Goal: Task Accomplishment & Management: Complete application form

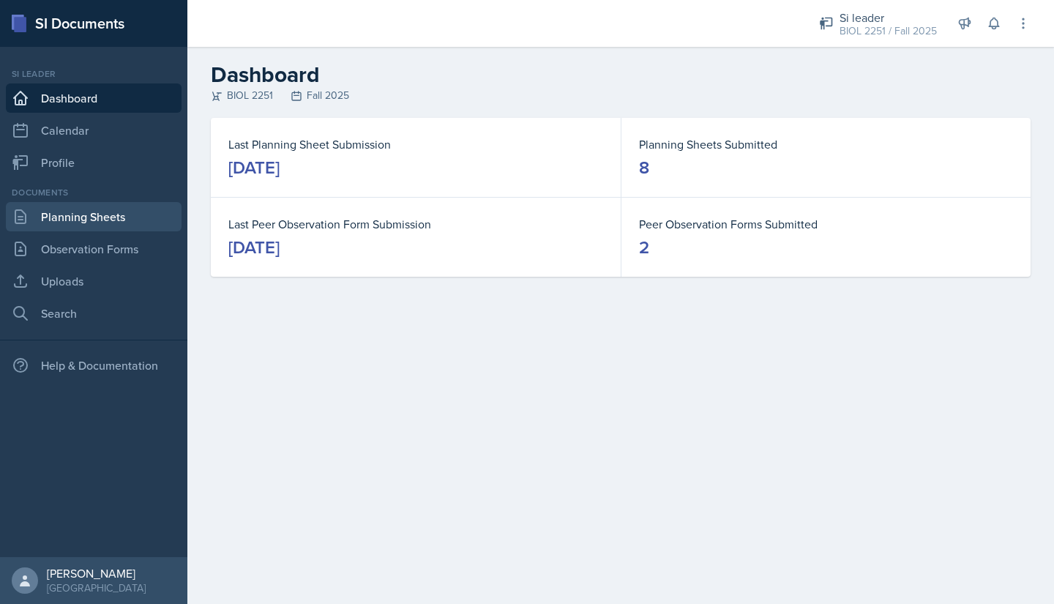
click at [86, 222] on link "Planning Sheets" at bounding box center [94, 216] width 176 height 29
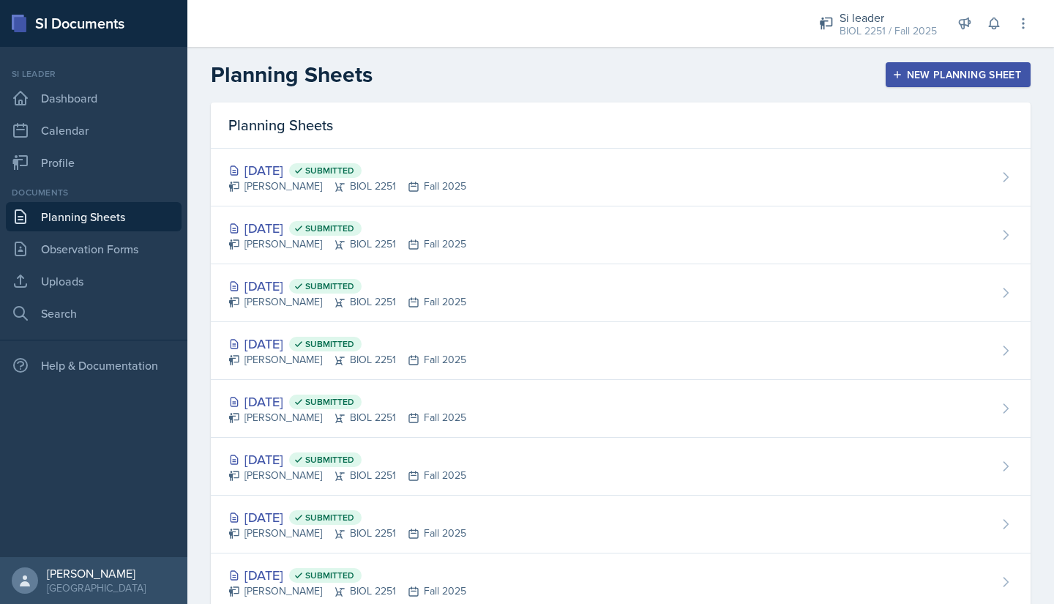
click at [895, 72] on div "New Planning Sheet" at bounding box center [958, 75] width 126 height 12
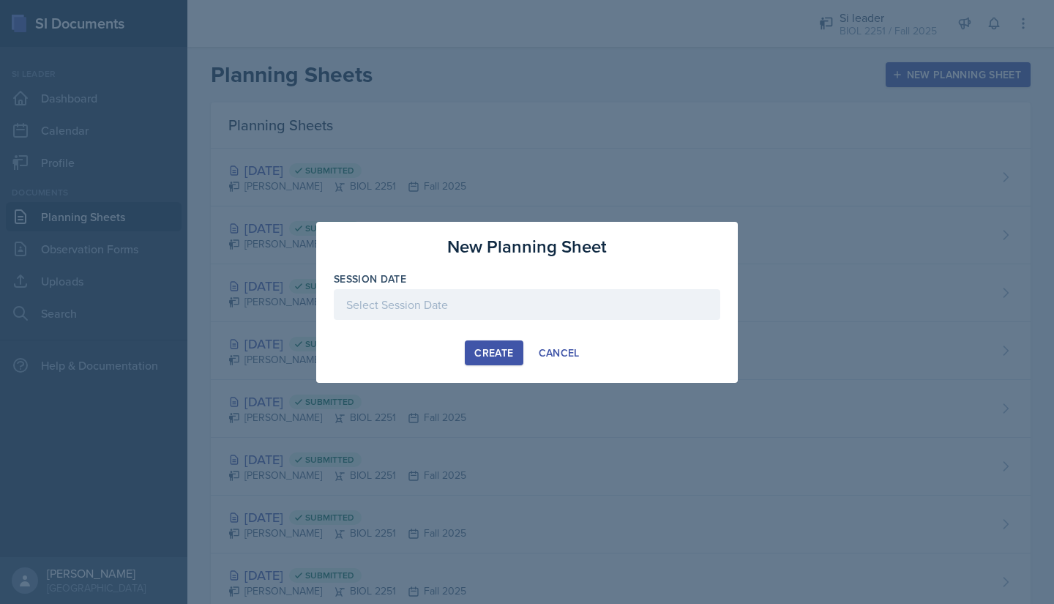
click at [546, 305] on div at bounding box center [527, 304] width 387 height 31
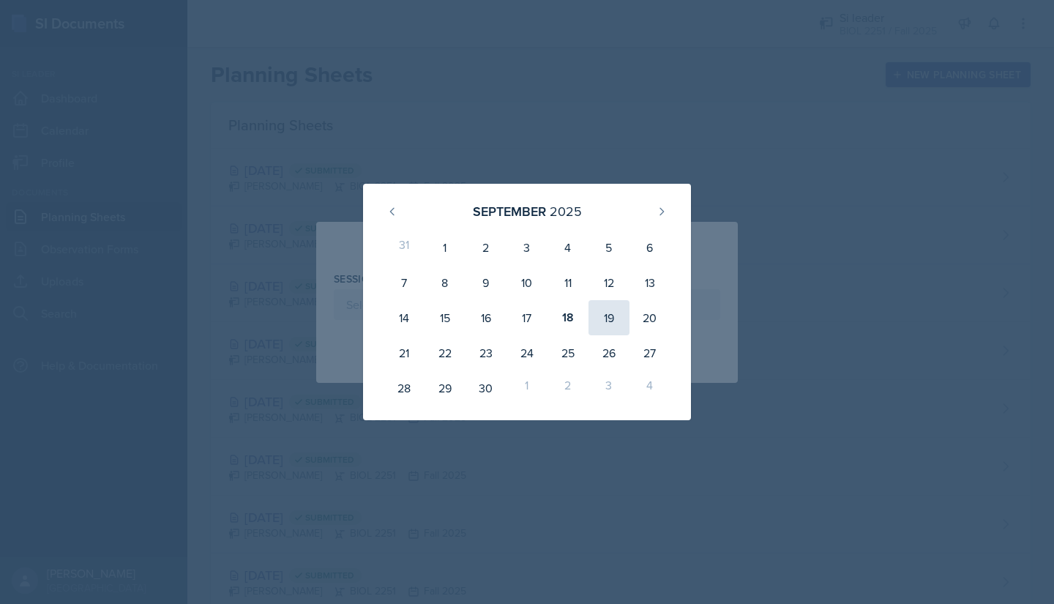
click at [614, 316] on div "19" at bounding box center [609, 317] width 41 height 35
type input "[DATE]"
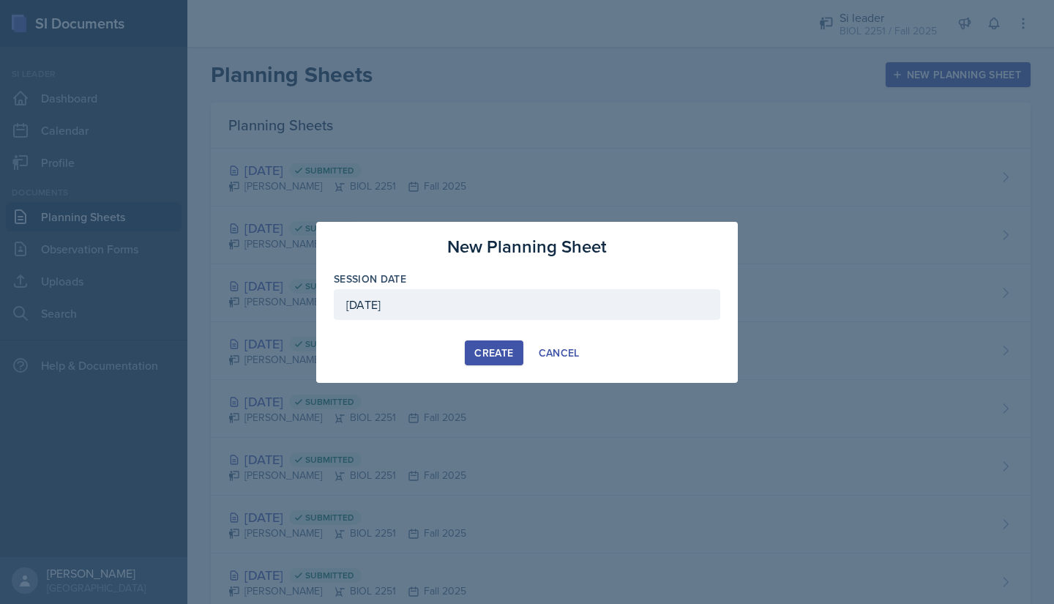
click at [490, 351] on div "Create" at bounding box center [493, 353] width 39 height 12
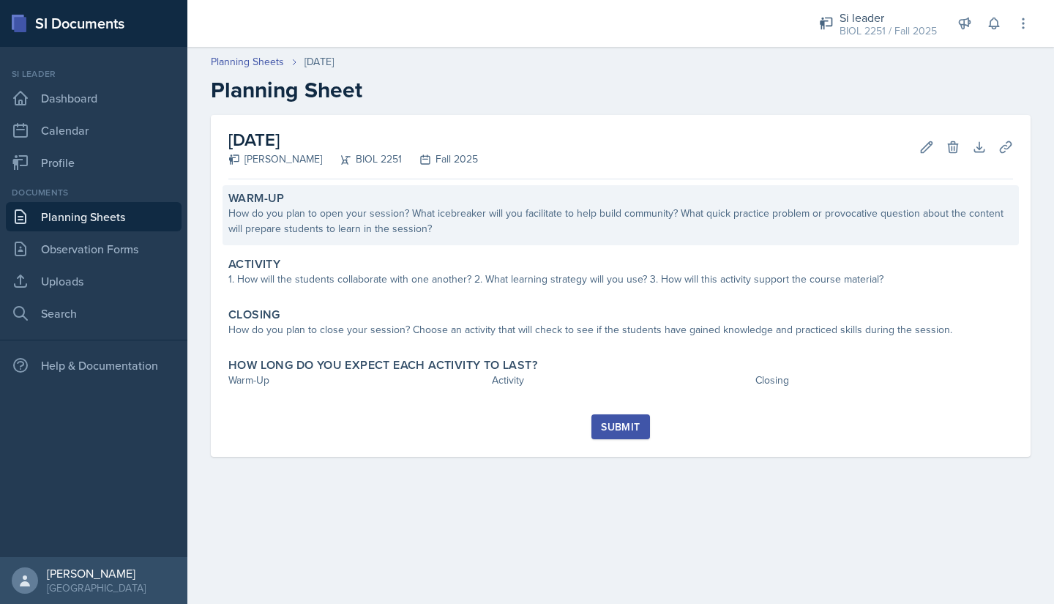
click at [332, 220] on div "How do you plan to open your session? What icebreaker will you facilitate to he…" at bounding box center [620, 221] width 785 height 31
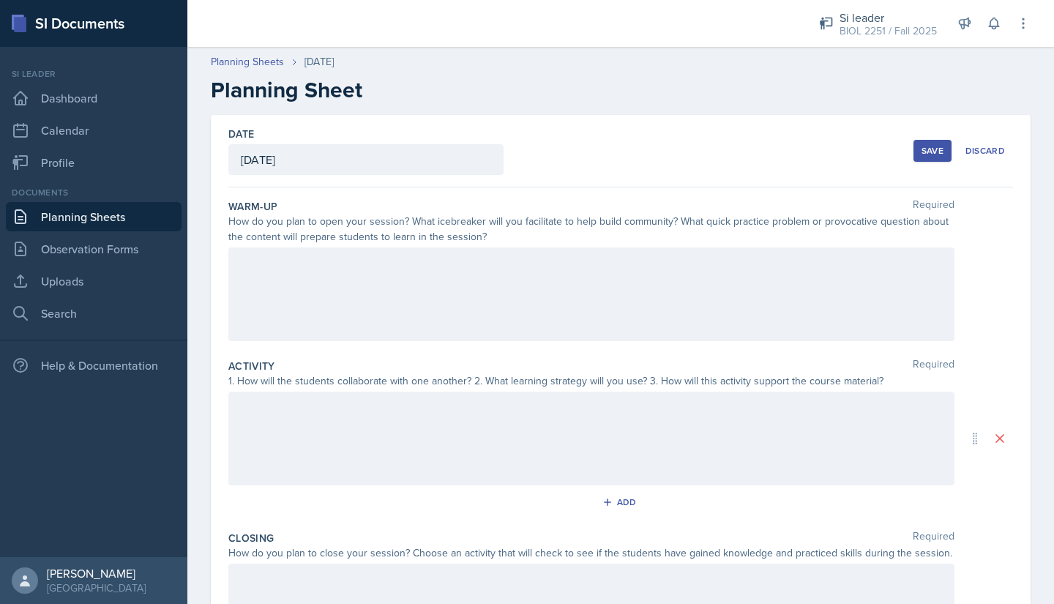
click at [311, 282] on div at bounding box center [591, 294] width 726 height 94
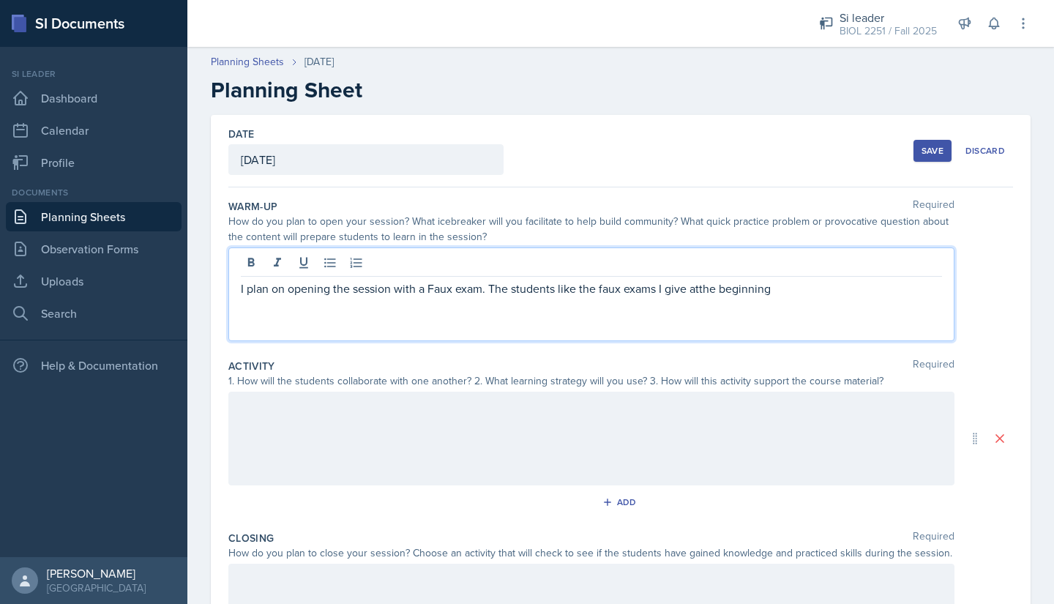
click at [700, 287] on p "I plan on opening the session with a Faux exam. The students like the faux exam…" at bounding box center [591, 289] width 701 height 18
click at [788, 286] on p "I plan on opening the session with a Faux exam. The students like the faux exam…" at bounding box center [591, 289] width 701 height 18
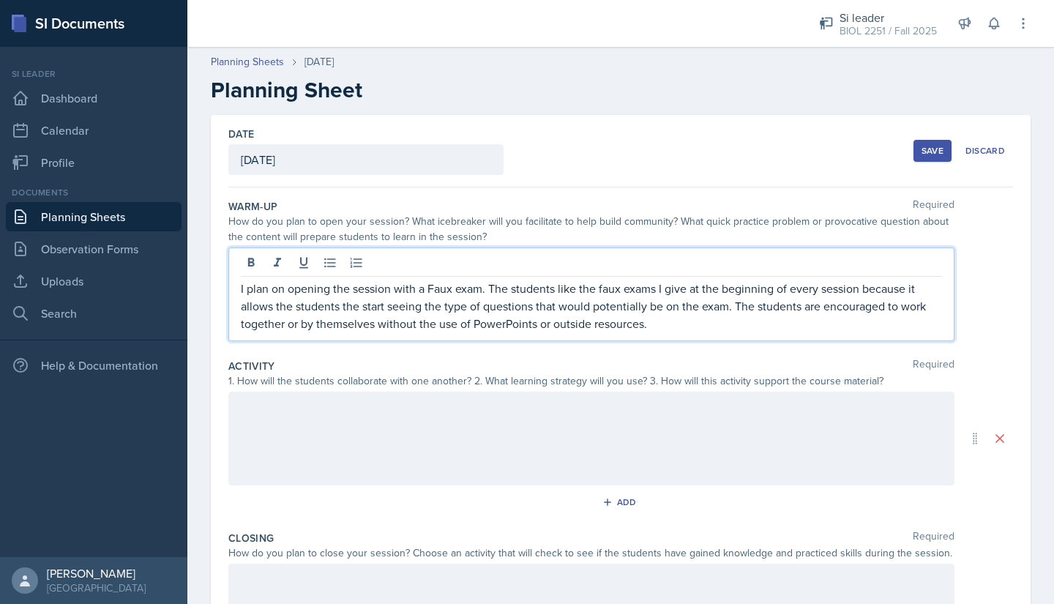
click at [649, 324] on p "I plan on opening the session with a Faux exam. The students like the faux exam…" at bounding box center [591, 306] width 701 height 53
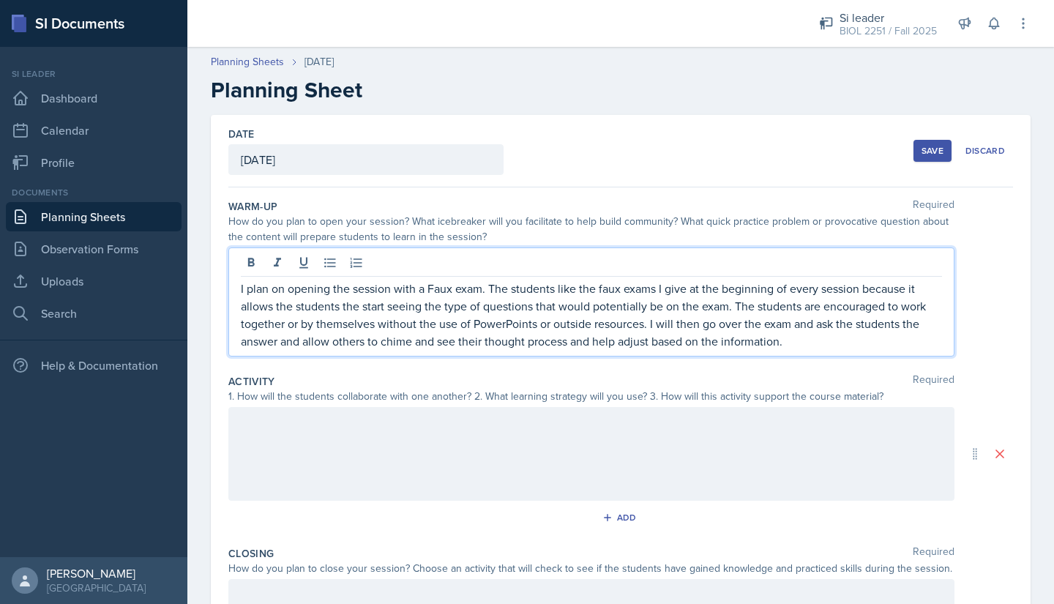
click at [699, 428] on div at bounding box center [591, 454] width 726 height 94
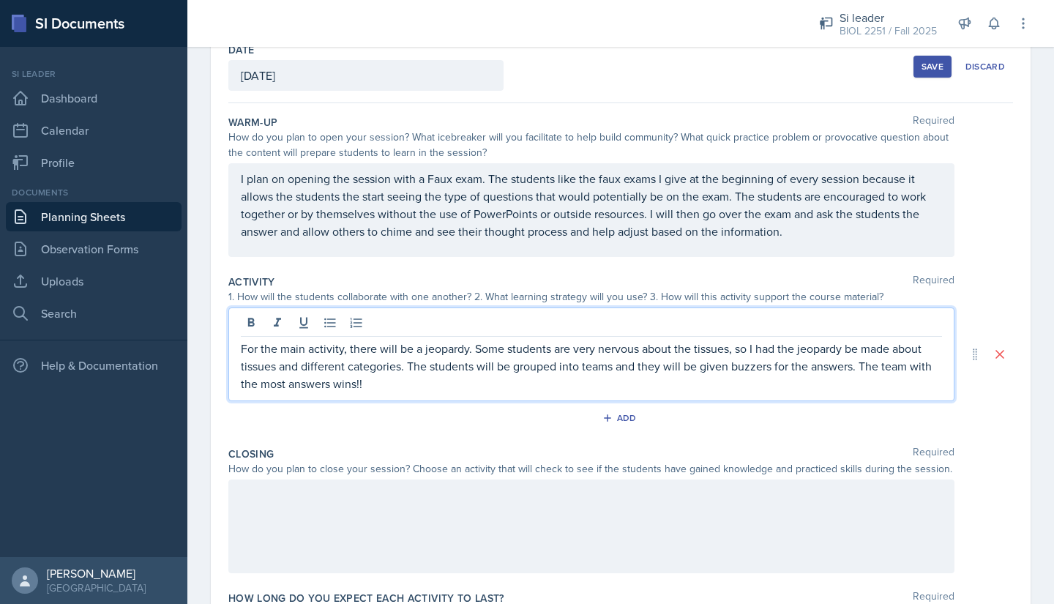
scroll to position [86, 0]
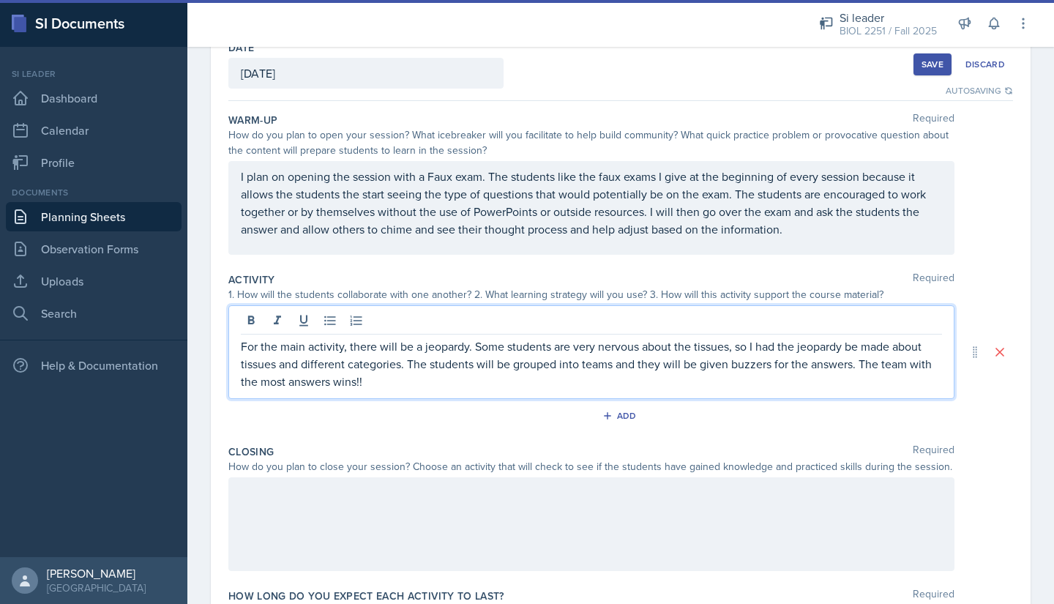
click at [393, 493] on div at bounding box center [591, 524] width 726 height 94
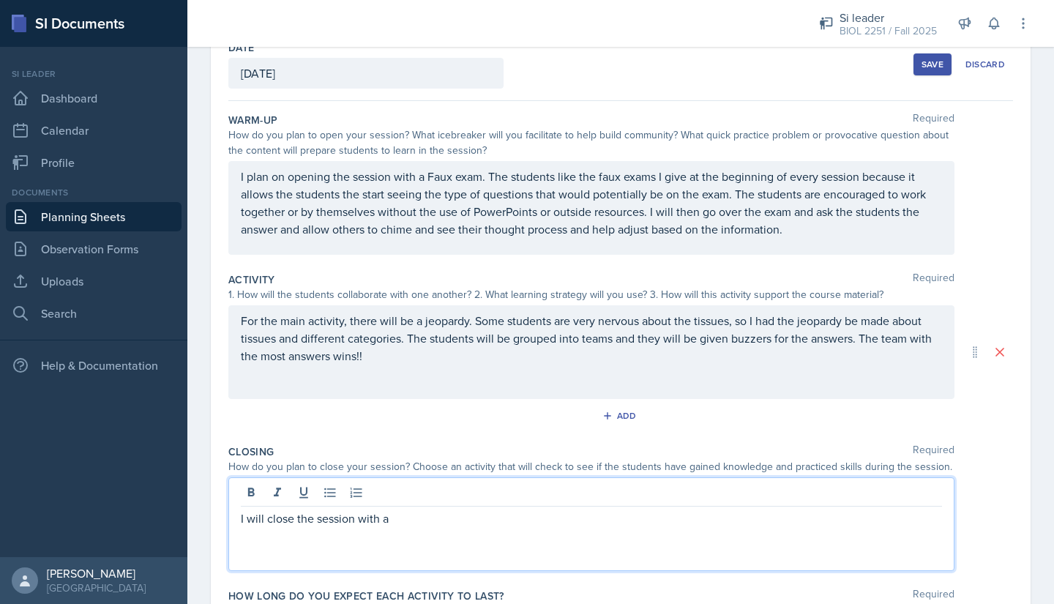
scroll to position [219, 0]
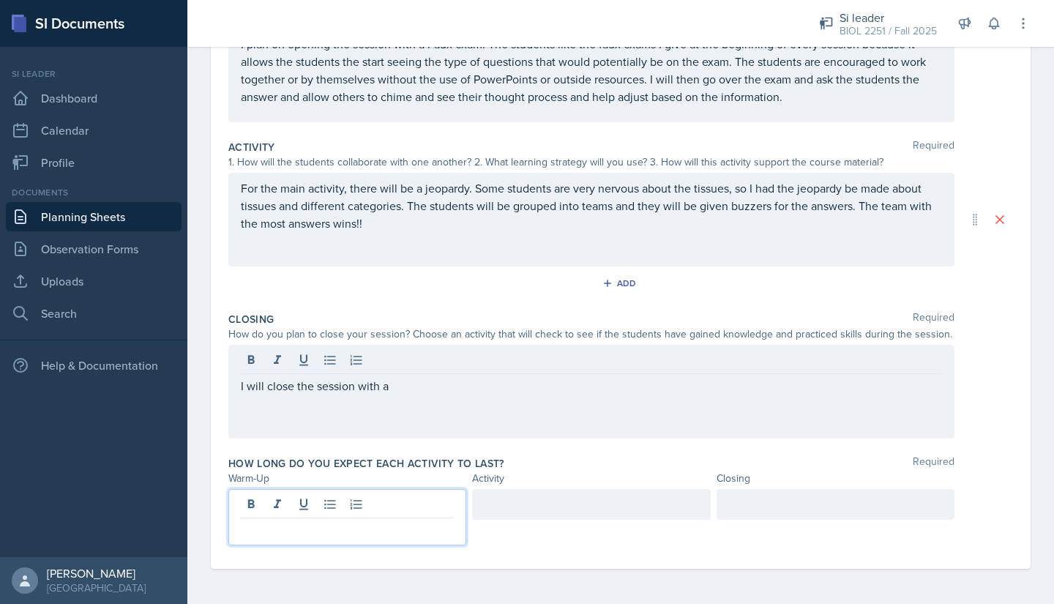
click at [430, 394] on p "I will close the session with a" at bounding box center [591, 386] width 701 height 18
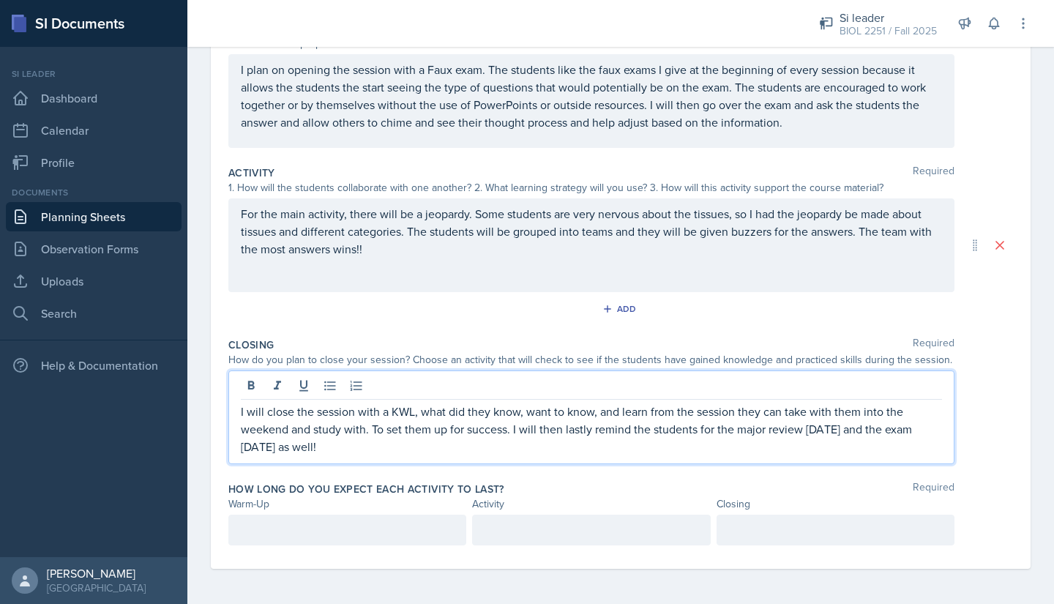
click at [302, 448] on p "I will close the session with a KWL, what did they know, want to know, and lear…" at bounding box center [591, 429] width 701 height 53
click at [400, 528] on p at bounding box center [347, 530] width 213 height 18
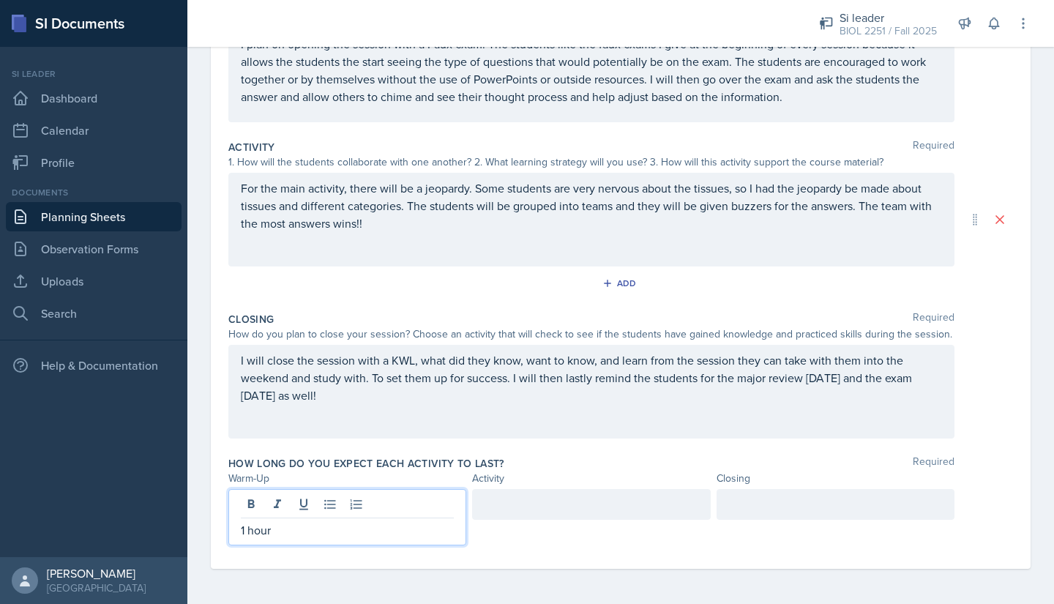
click at [522, 508] on div at bounding box center [591, 504] width 238 height 31
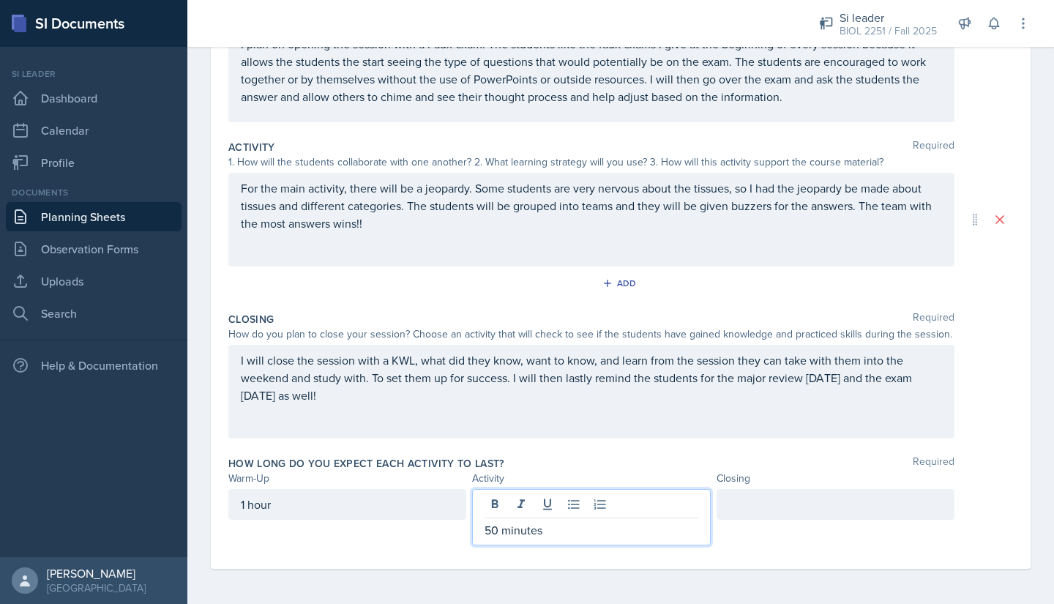
click at [496, 531] on p "50 minutes" at bounding box center [591, 530] width 213 height 18
click at [728, 515] on div at bounding box center [836, 504] width 238 height 31
click at [496, 505] on div "50 minutes" at bounding box center [591, 517] width 238 height 56
click at [427, 536] on div "1 hour" at bounding box center [347, 517] width 238 height 56
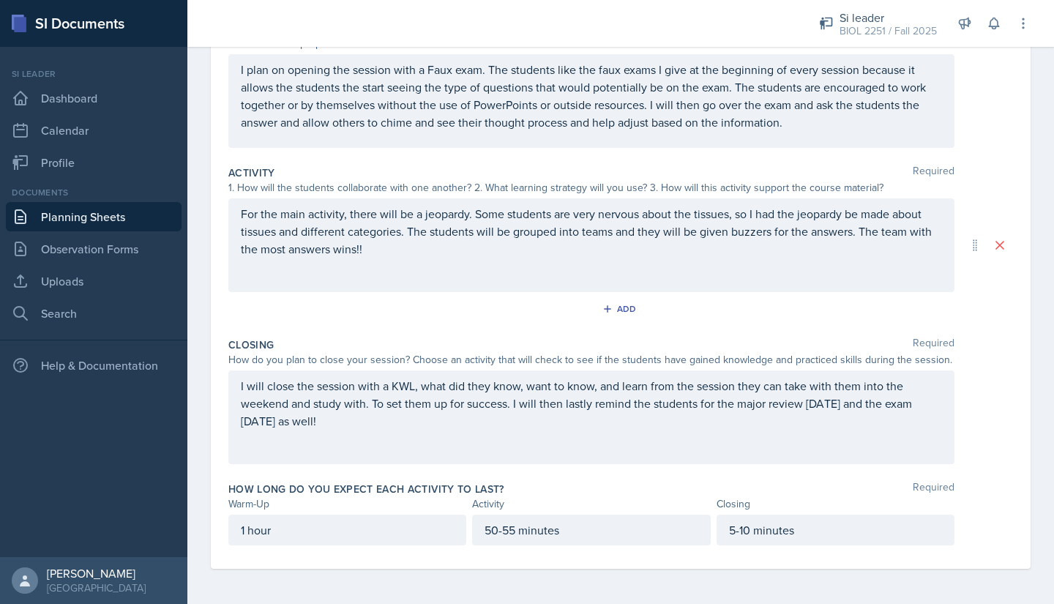
scroll to position [0, 0]
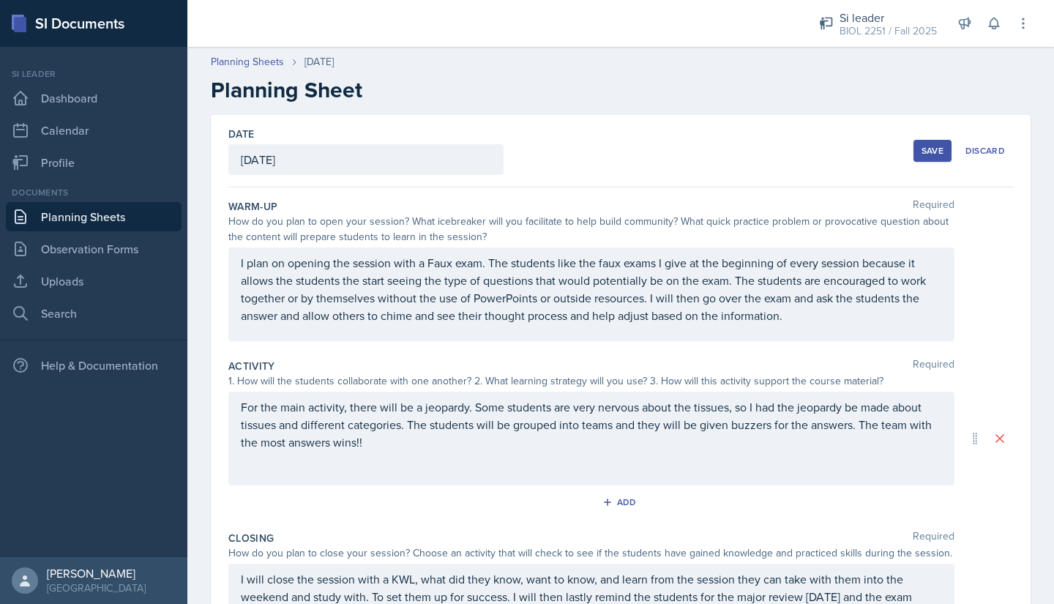
click at [922, 148] on div "Save" at bounding box center [933, 151] width 22 height 12
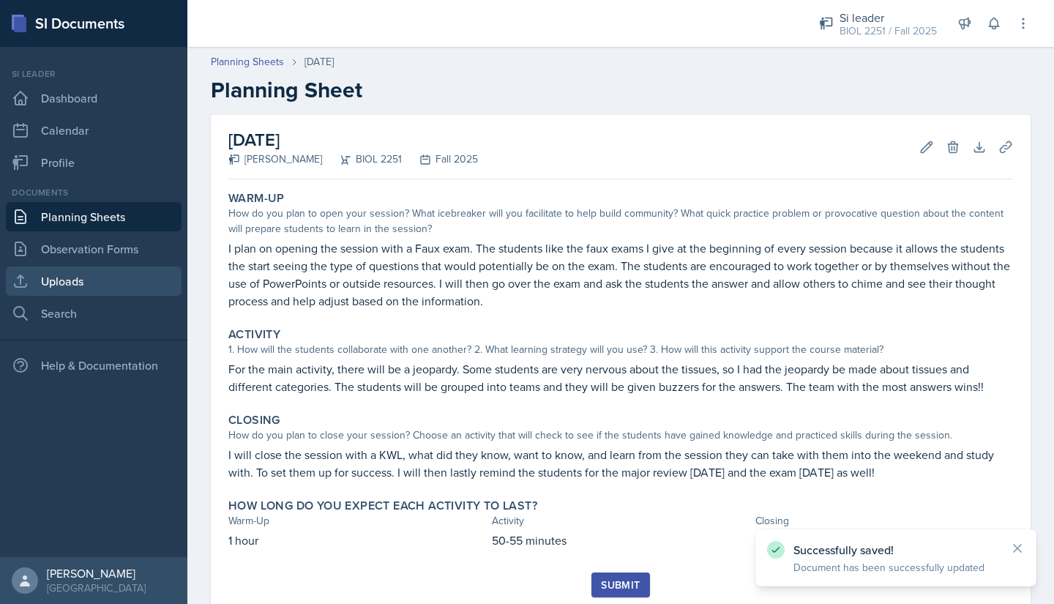
click at [75, 277] on link "Uploads" at bounding box center [94, 280] width 176 height 29
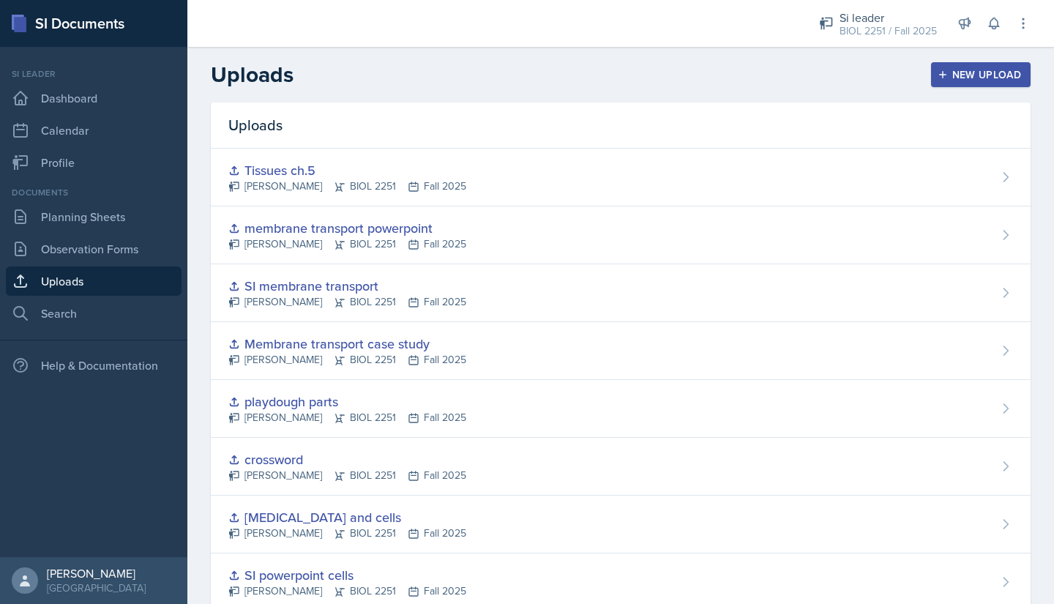
click at [941, 72] on div "New Upload" at bounding box center [981, 75] width 81 height 12
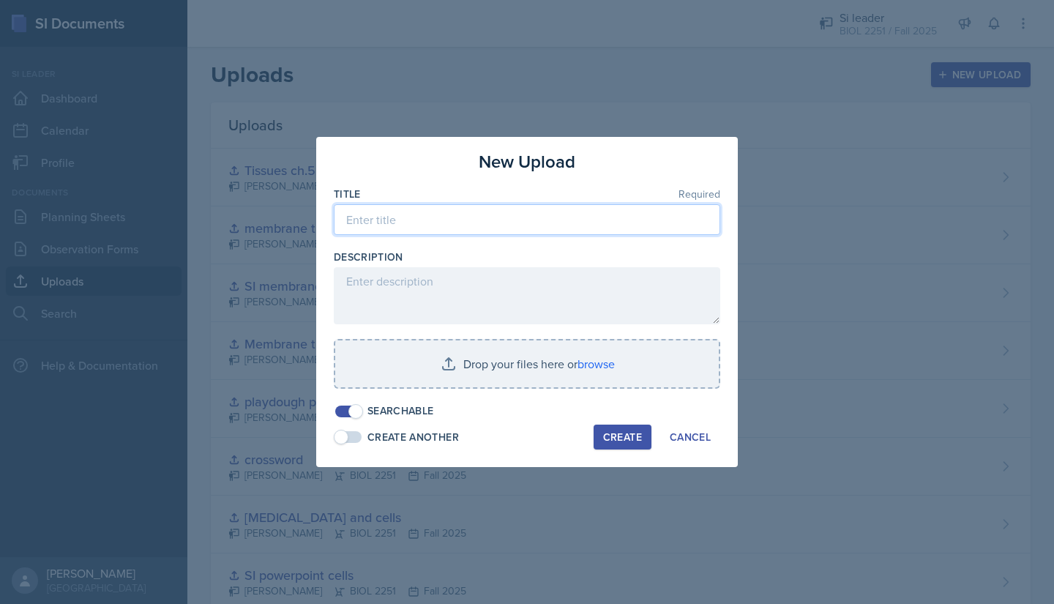
click at [430, 216] on input at bounding box center [527, 219] width 387 height 31
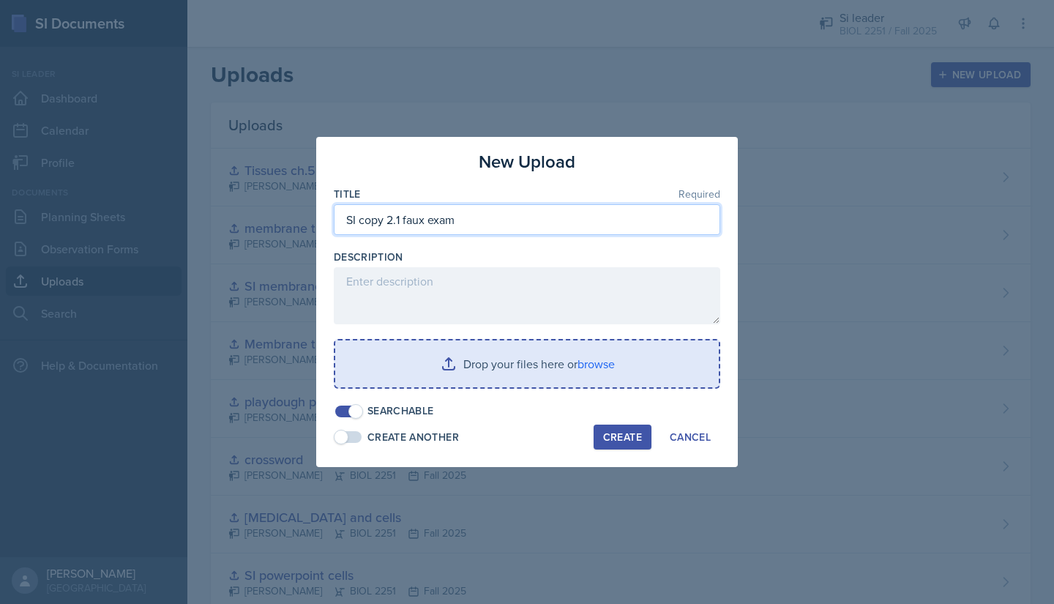
type input "SI copy 2.1 faux exam"
click at [433, 375] on input "file" at bounding box center [527, 363] width 384 height 47
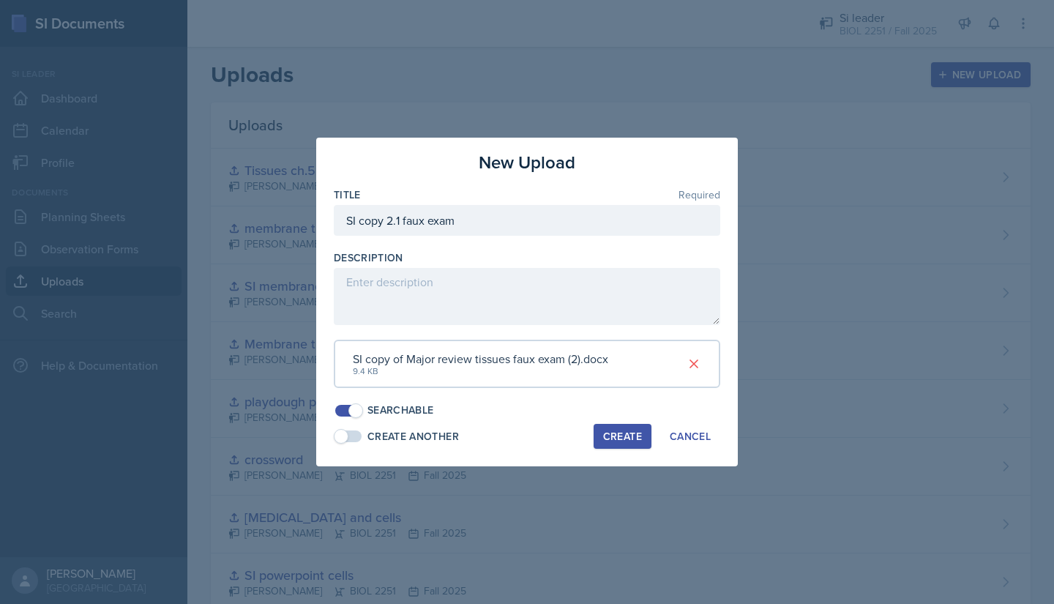
click at [611, 437] on div "Create" at bounding box center [622, 436] width 39 height 12
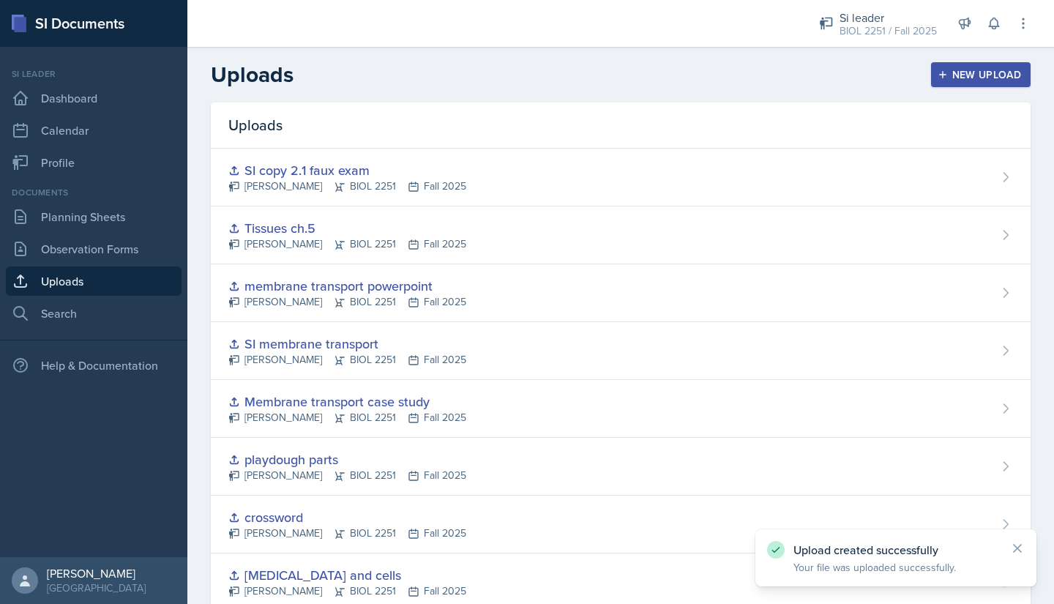
click at [967, 69] on div "New Upload" at bounding box center [981, 75] width 81 height 12
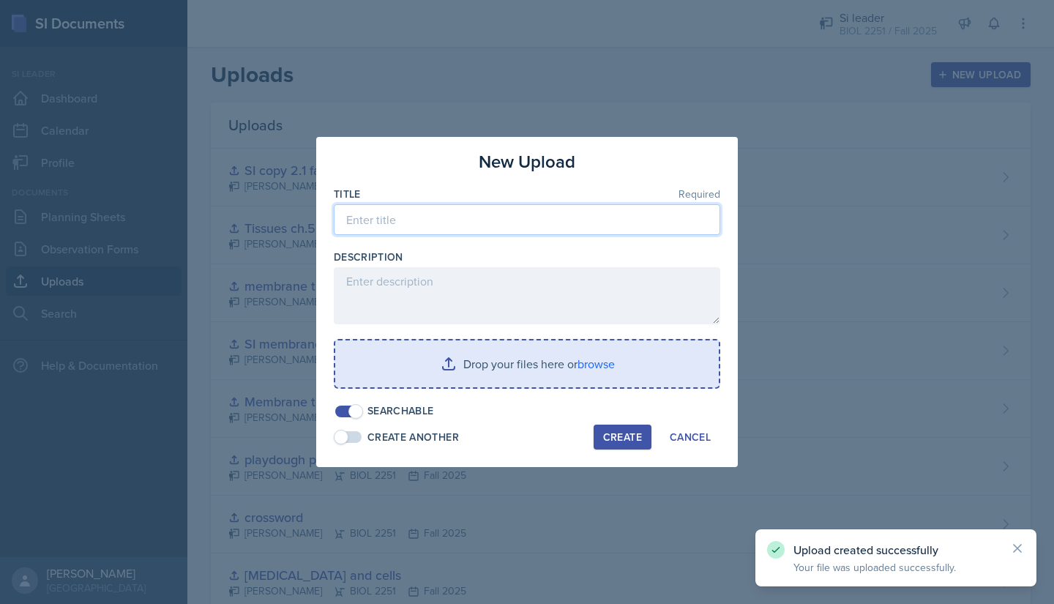
click at [645, 220] on input at bounding box center [527, 219] width 387 height 31
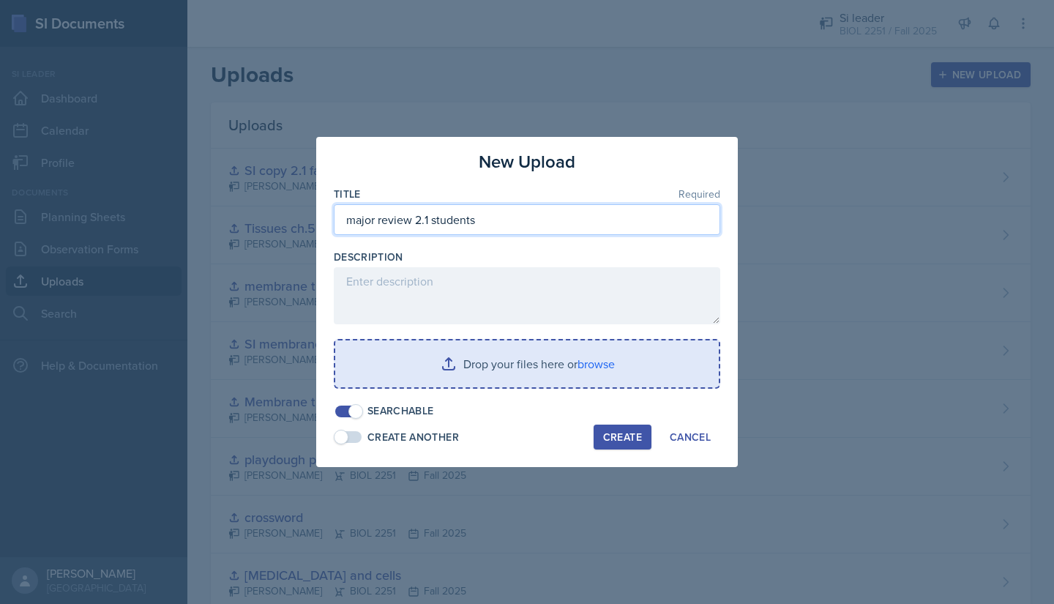
type input "major review 2.1 students"
click at [562, 363] on input "file" at bounding box center [527, 363] width 384 height 47
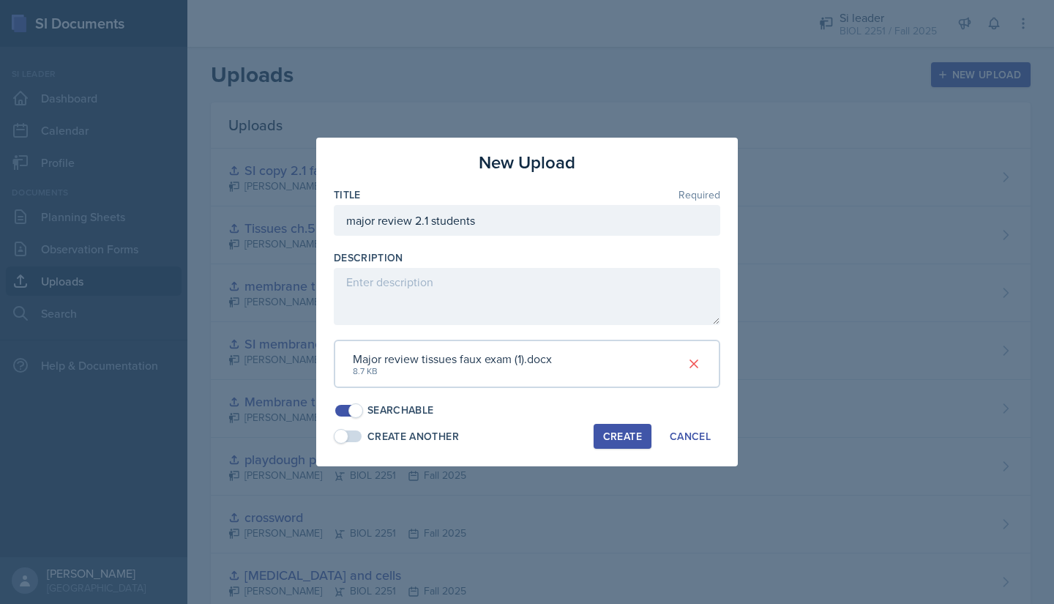
click at [618, 445] on button "Create" at bounding box center [623, 436] width 58 height 25
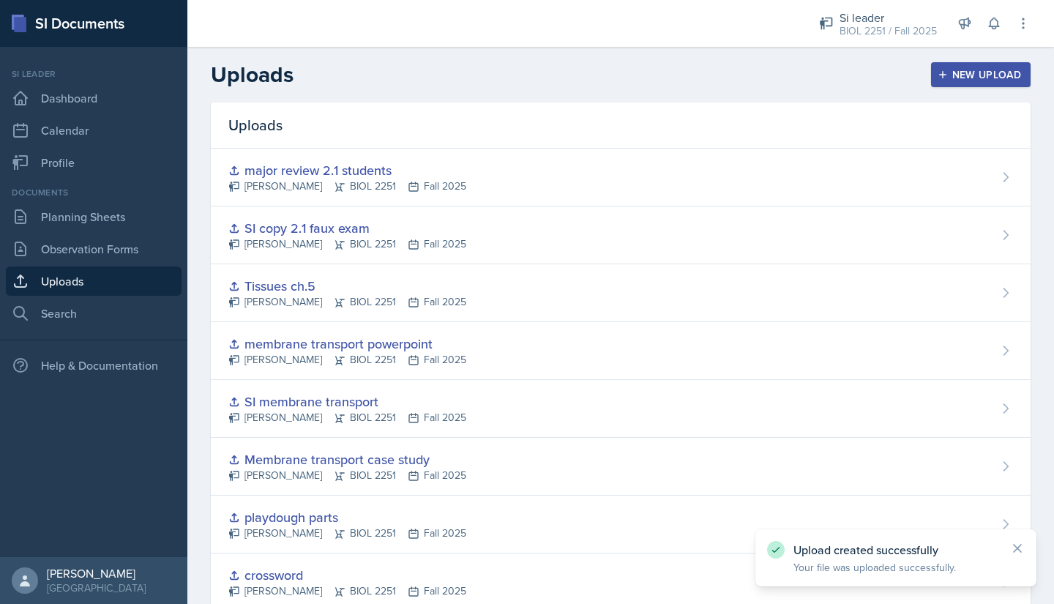
click at [938, 75] on icon "button" at bounding box center [943, 75] width 10 height 10
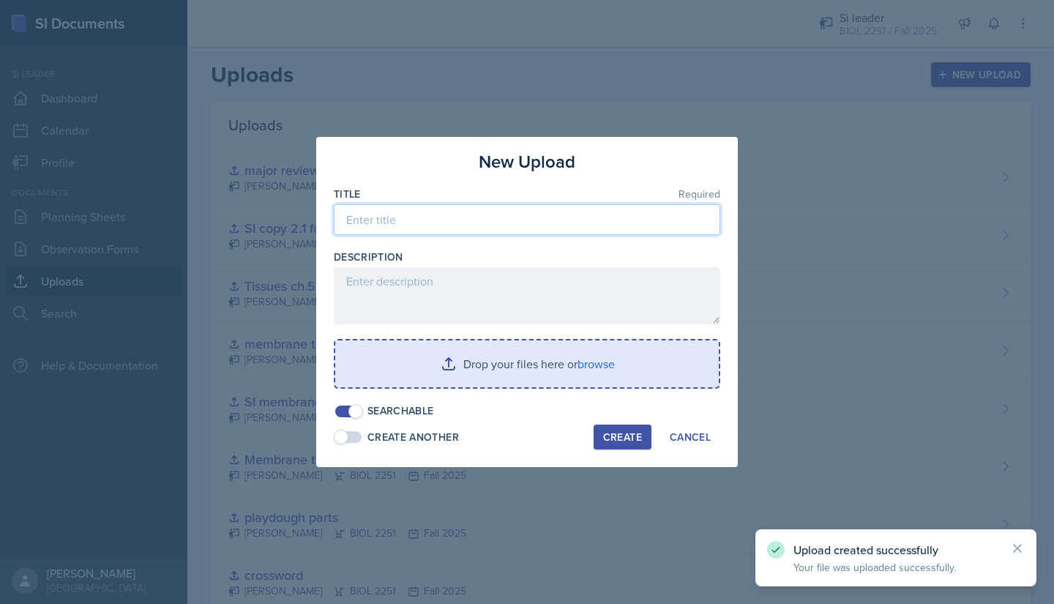
click at [470, 215] on input at bounding box center [527, 219] width 387 height 31
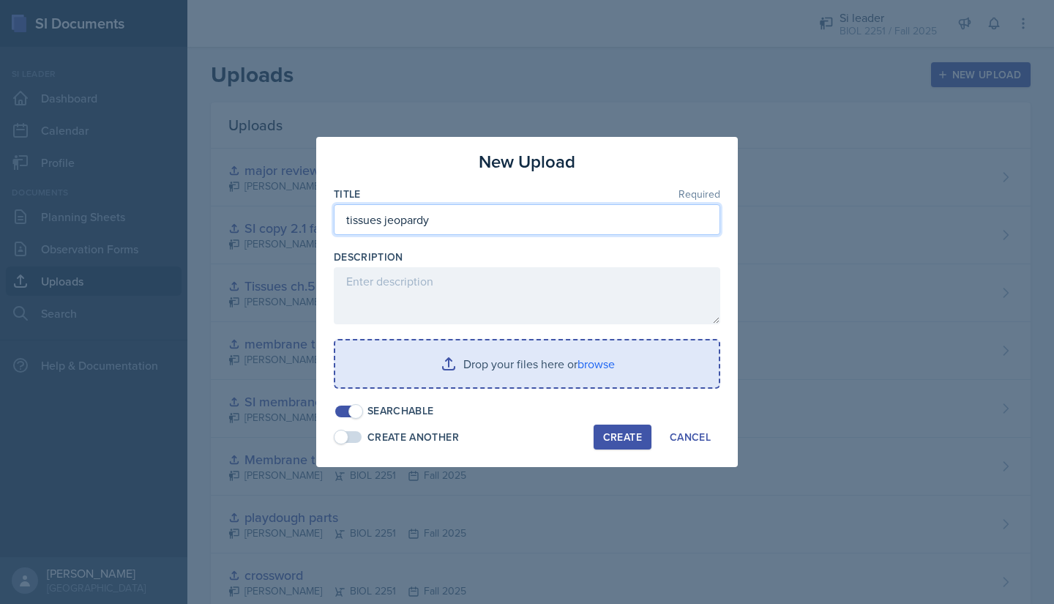
type input "tissues jeopardy"
click at [479, 365] on input "file" at bounding box center [527, 363] width 384 height 47
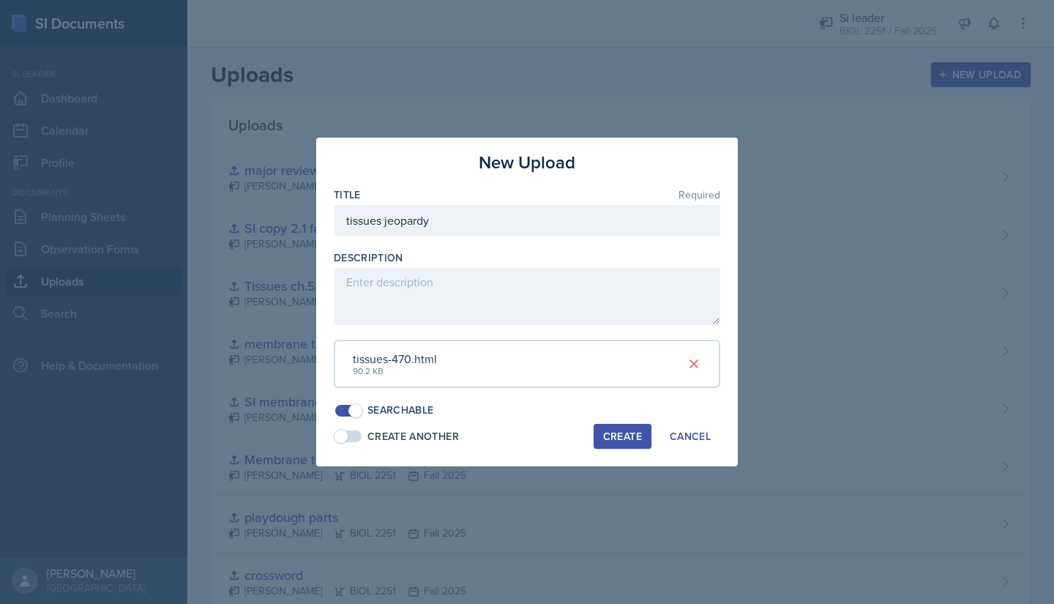
click at [613, 430] on div "Create" at bounding box center [622, 436] width 39 height 12
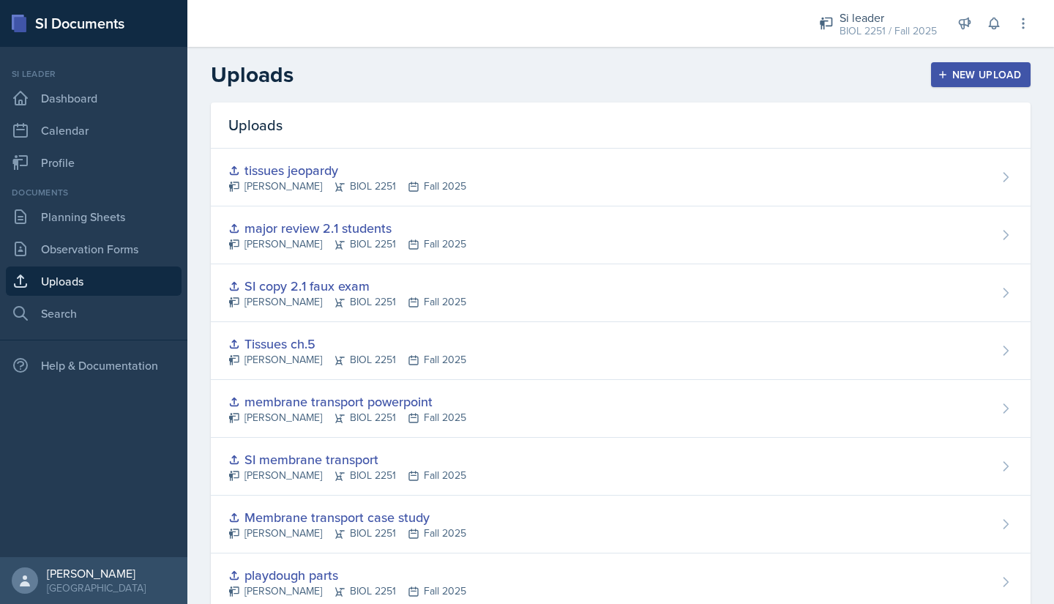
click at [941, 77] on div "New Upload" at bounding box center [981, 75] width 81 height 12
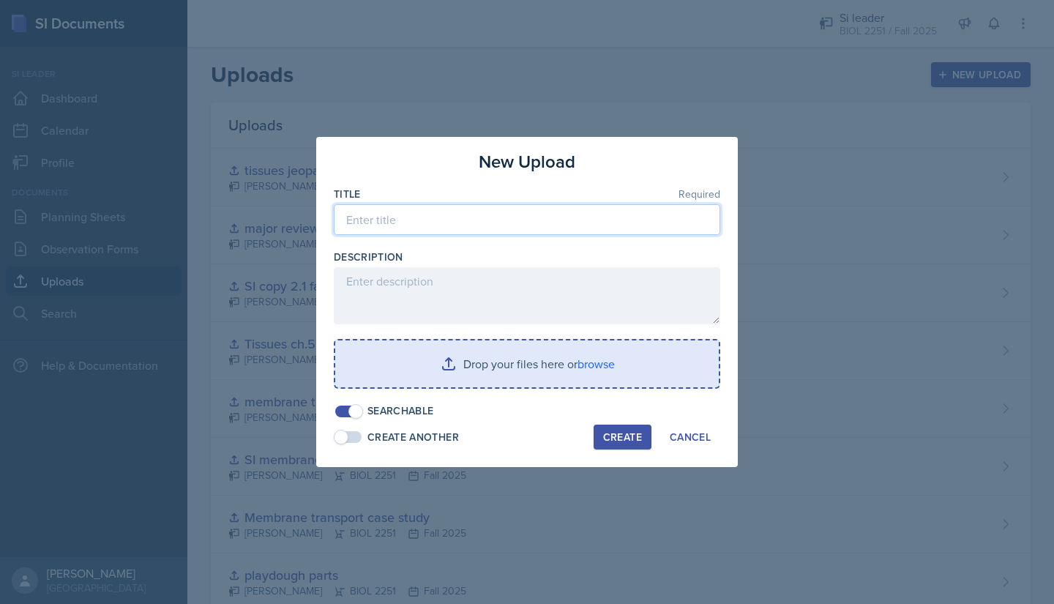
click at [406, 228] on input at bounding box center [527, 219] width 387 height 31
type input "2.1 powerpoint major review"
click at [392, 355] on input "file" at bounding box center [527, 363] width 384 height 47
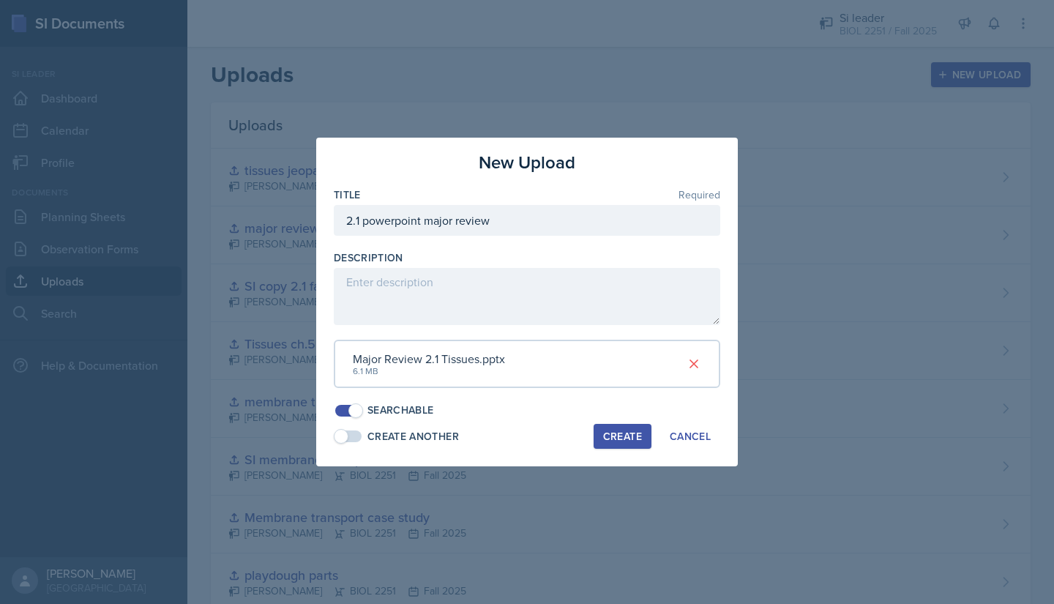
click at [609, 437] on div "Create" at bounding box center [622, 436] width 39 height 12
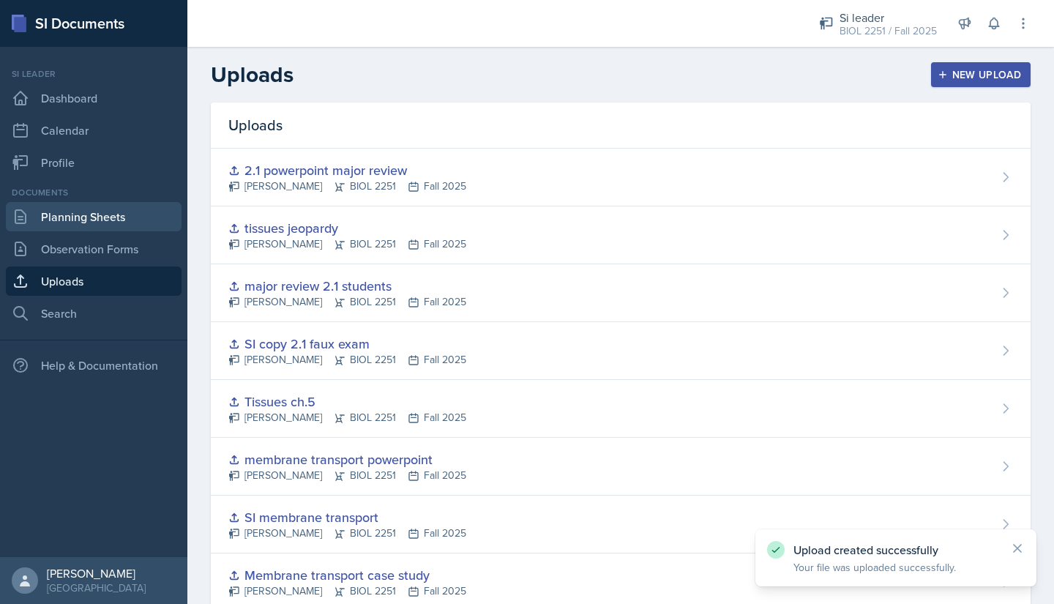
click at [61, 207] on link "Planning Sheets" at bounding box center [94, 216] width 176 height 29
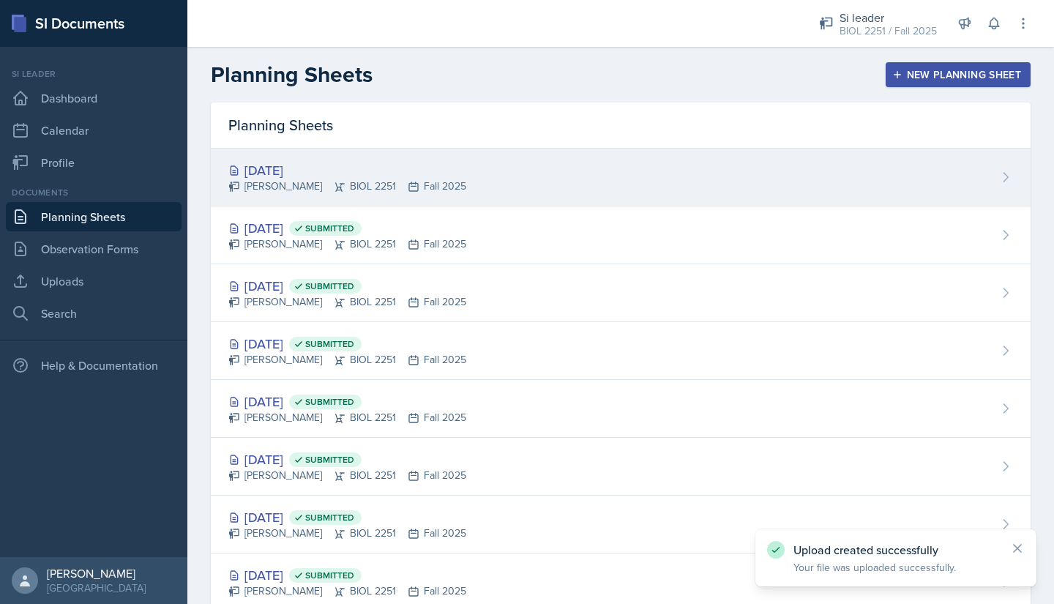
click at [246, 175] on div "[DATE]" at bounding box center [347, 170] width 238 height 20
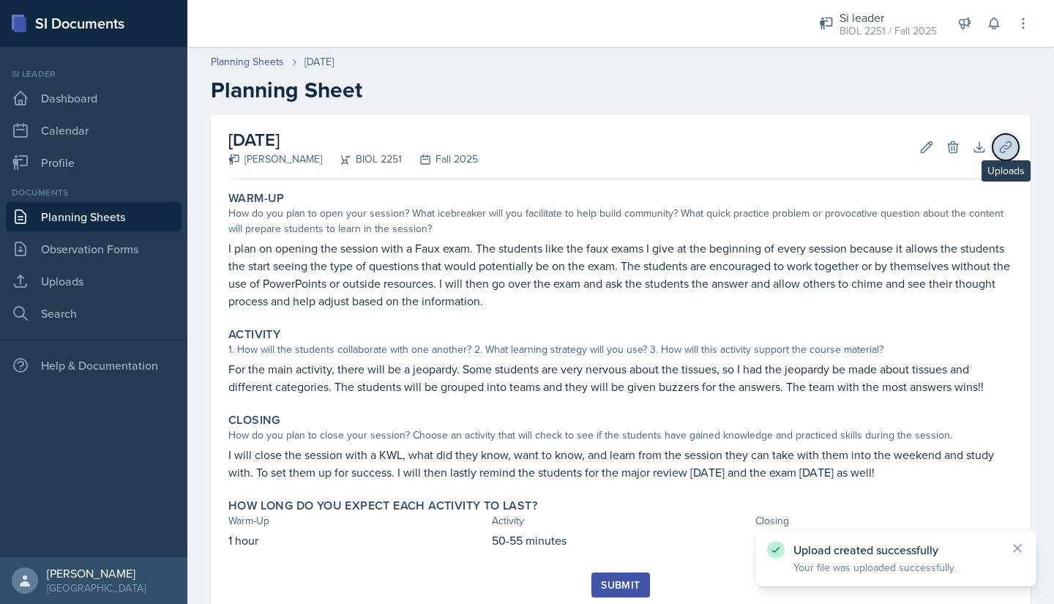
click at [998, 148] on icon at bounding box center [1005, 147] width 15 height 15
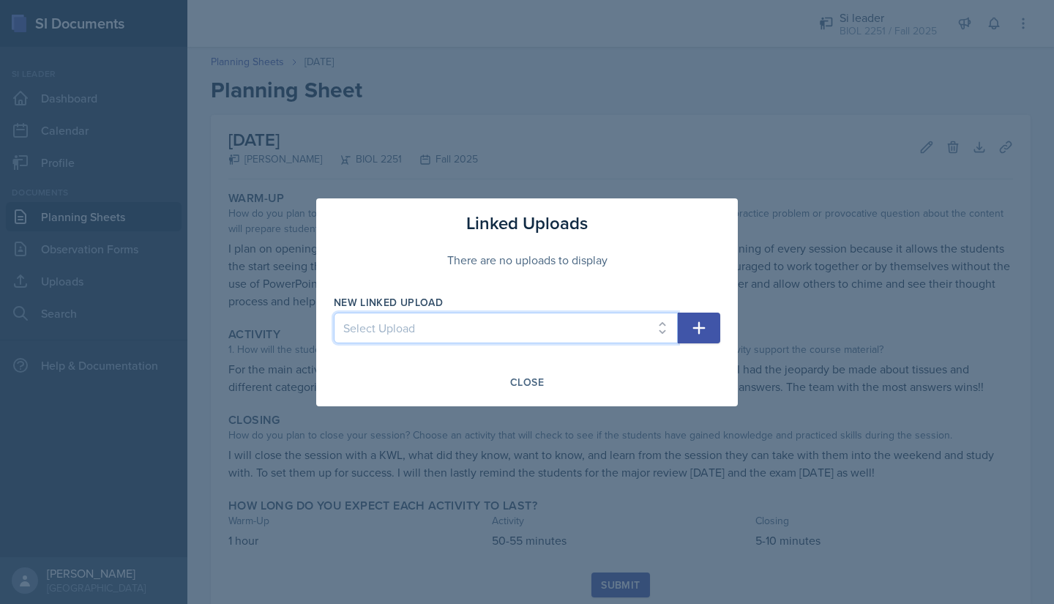
click at [605, 340] on select "Select Upload Metacognition SI training assignment SI session Introduction SI S…" at bounding box center [506, 328] width 344 height 31
select select "eea8389d-ce8d-406a-95ed-4994957c9f35"
click at [334, 313] on select "Select Upload Metacognition SI training assignment SI session Introduction SI S…" at bounding box center [506, 328] width 344 height 31
click at [693, 329] on icon "button" at bounding box center [699, 328] width 18 height 18
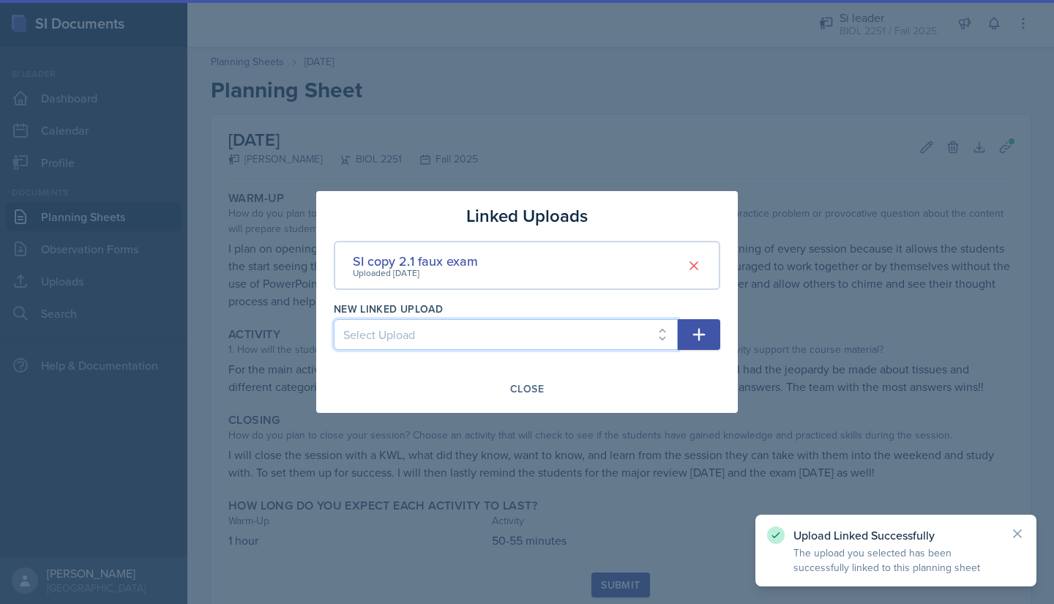
click at [644, 330] on select "Select Upload Metacognition SI training assignment SI session Introduction SI S…" at bounding box center [506, 334] width 344 height 31
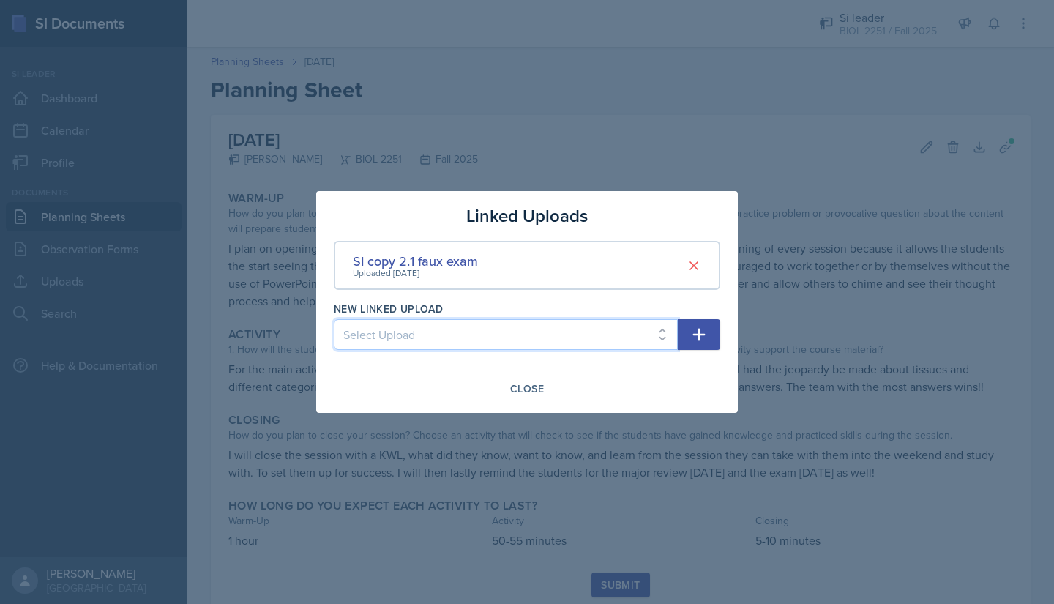
select select "999ed2a3-8097-4dbc-8477-be9ee0b8db57"
click at [334, 319] on select "Select Upload Metacognition SI training assignment SI session Introduction SI S…" at bounding box center [506, 334] width 344 height 31
click at [706, 332] on icon "button" at bounding box center [699, 335] width 18 height 18
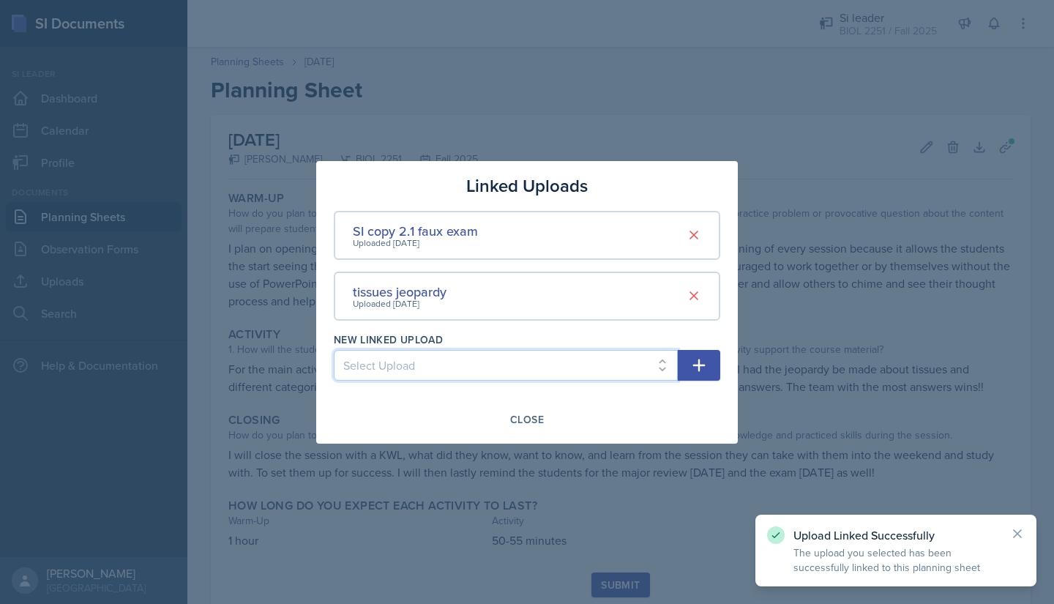
click at [636, 367] on select "Select Upload Metacognition SI training assignment SI session Introduction SI S…" at bounding box center [506, 365] width 344 height 31
select select "5350fd0f-9ce6-4e79-b58c-0380a3395b34"
click at [334, 350] on select "Select Upload Metacognition SI training assignment SI session Introduction SI S…" at bounding box center [506, 365] width 344 height 31
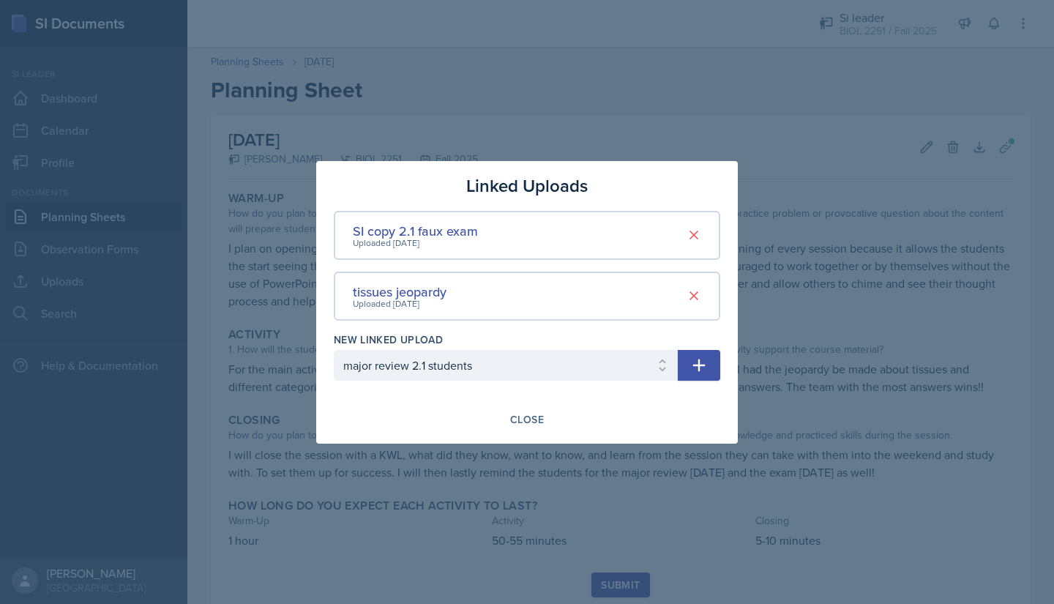
click at [693, 367] on icon "button" at bounding box center [699, 366] width 18 height 18
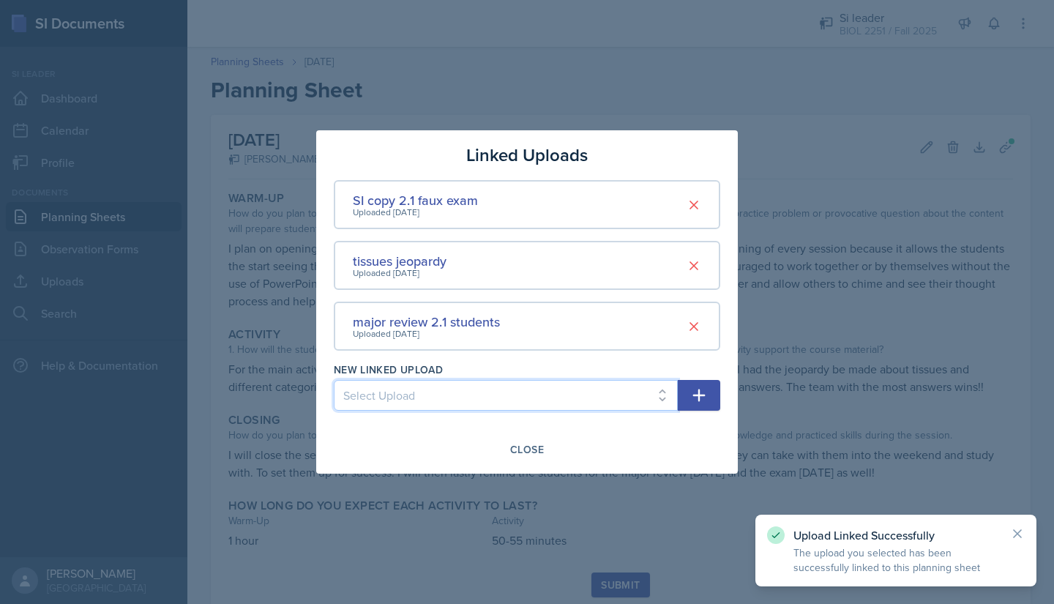
click at [611, 391] on select "Select Upload Metacognition SI training assignment SI session Introduction SI S…" at bounding box center [506, 395] width 344 height 31
select select "502a4828-256e-4791-a26d-892c38d7c0b2"
click at [334, 380] on select "Select Upload Metacognition SI training assignment SI session Introduction SI S…" at bounding box center [506, 395] width 344 height 31
click at [695, 400] on icon "button" at bounding box center [699, 396] width 18 height 18
select select
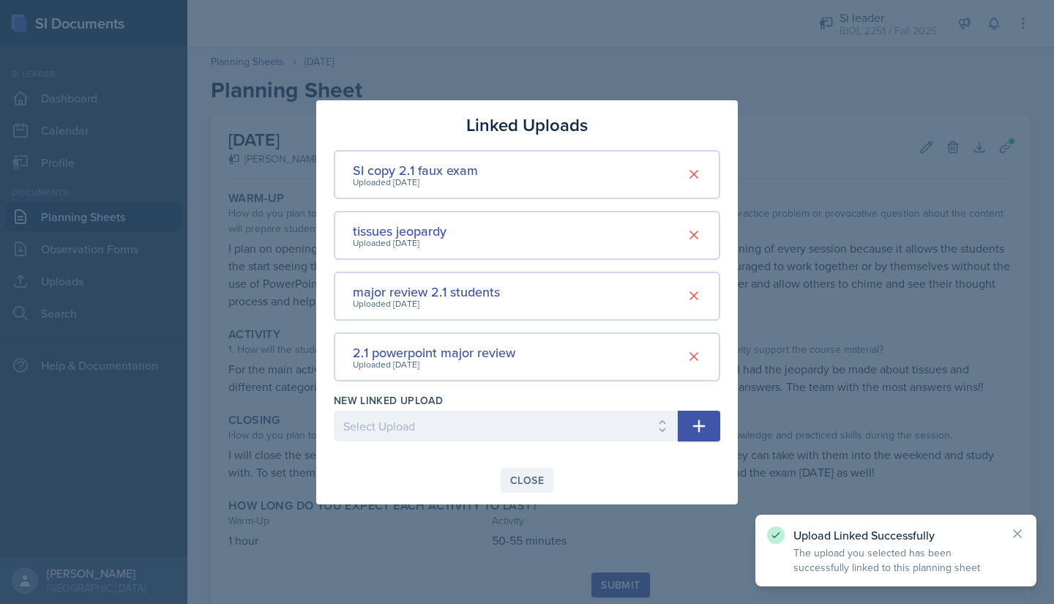
click at [529, 482] on div "Close" at bounding box center [527, 480] width 34 height 12
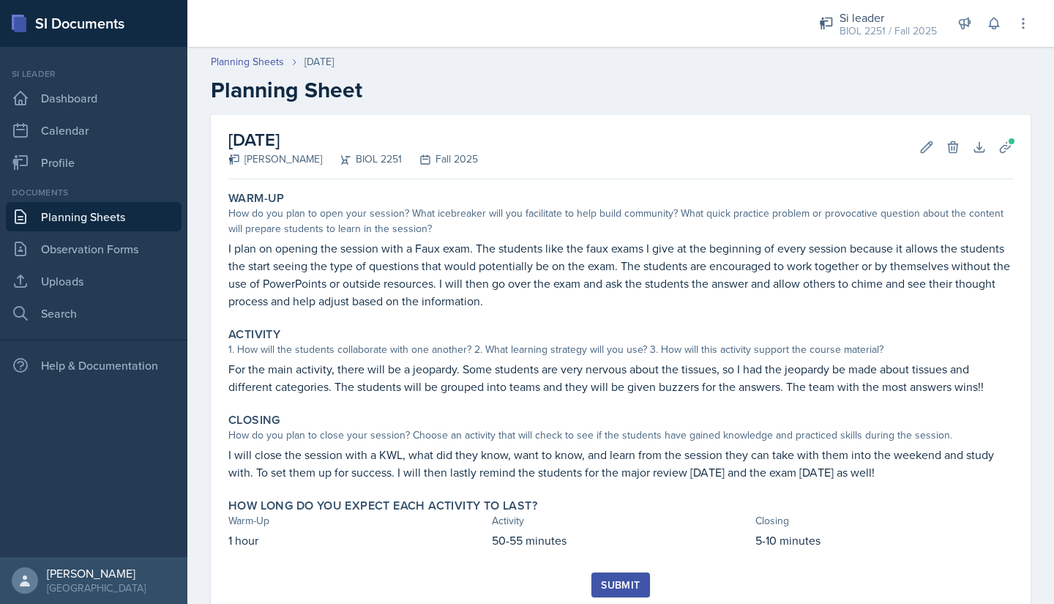
click at [602, 578] on div "Submit" at bounding box center [620, 585] width 39 height 12
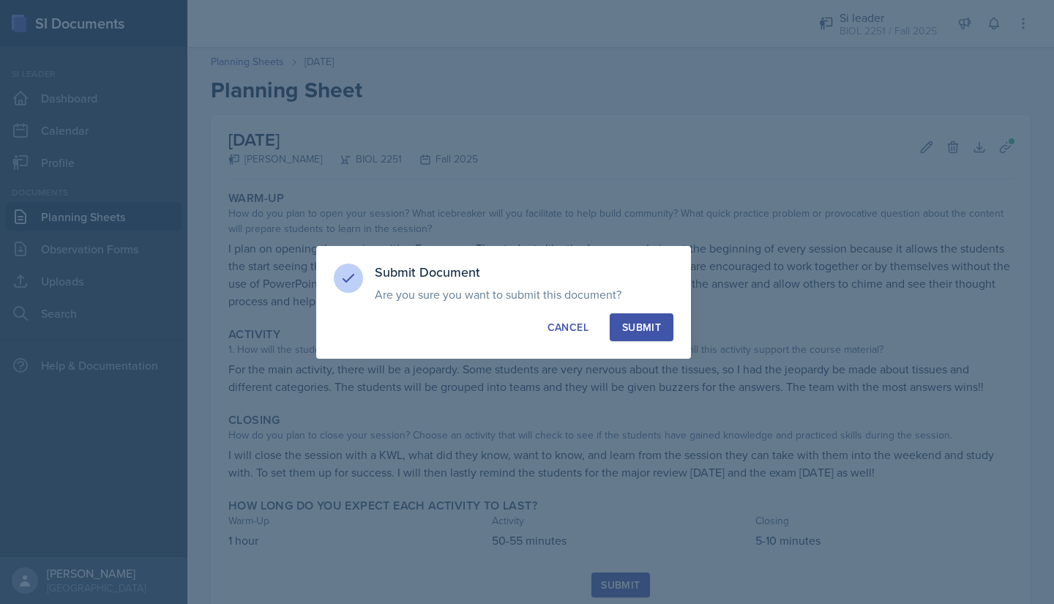
click at [632, 329] on div "Submit" at bounding box center [641, 327] width 39 height 15
